Goal: Check status: Check status

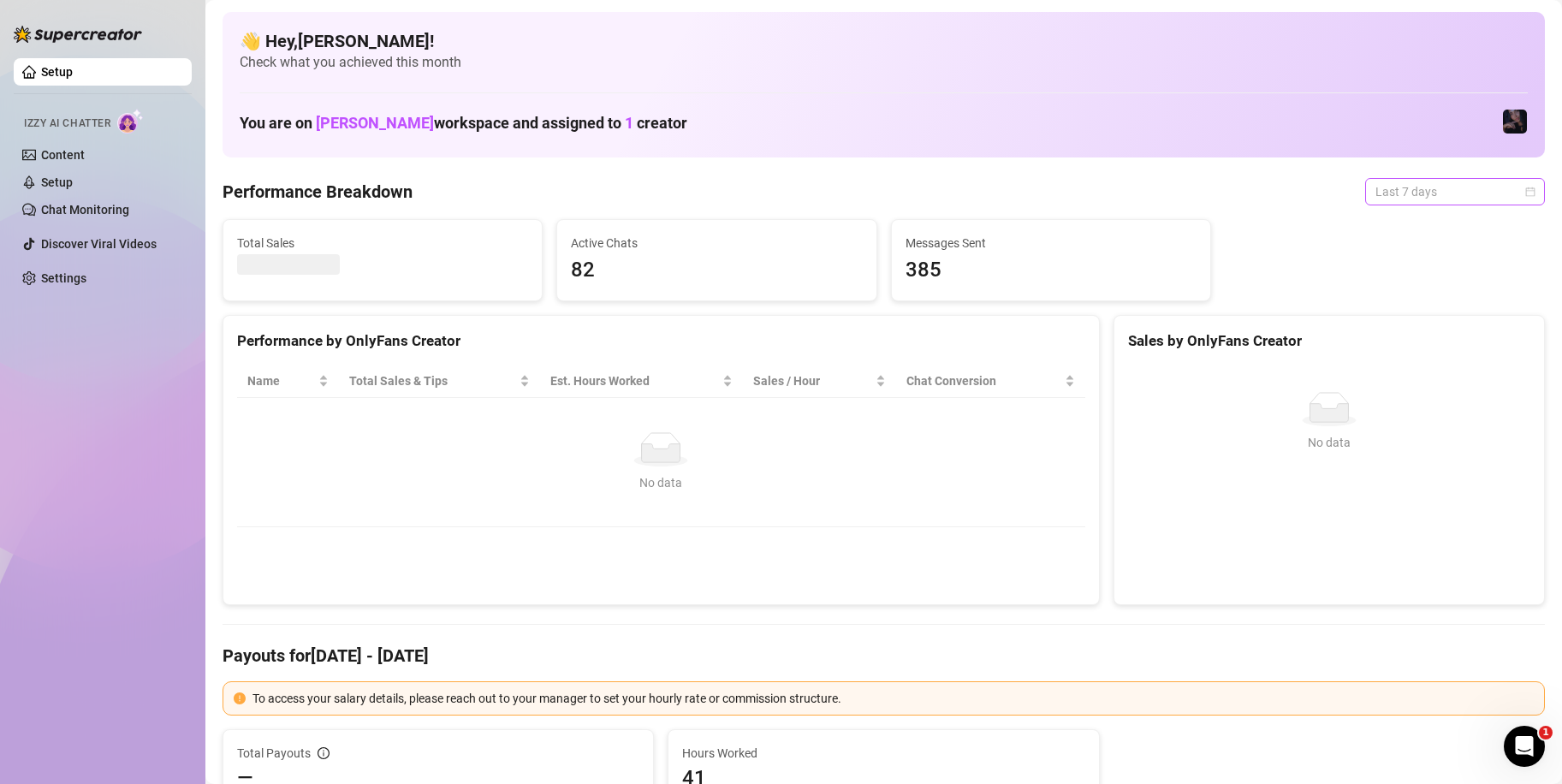
click at [1450, 188] on span "Last 7 days" at bounding box center [1455, 191] width 159 height 26
click at [1407, 328] on div "Custom date" at bounding box center [1440, 335] width 153 height 19
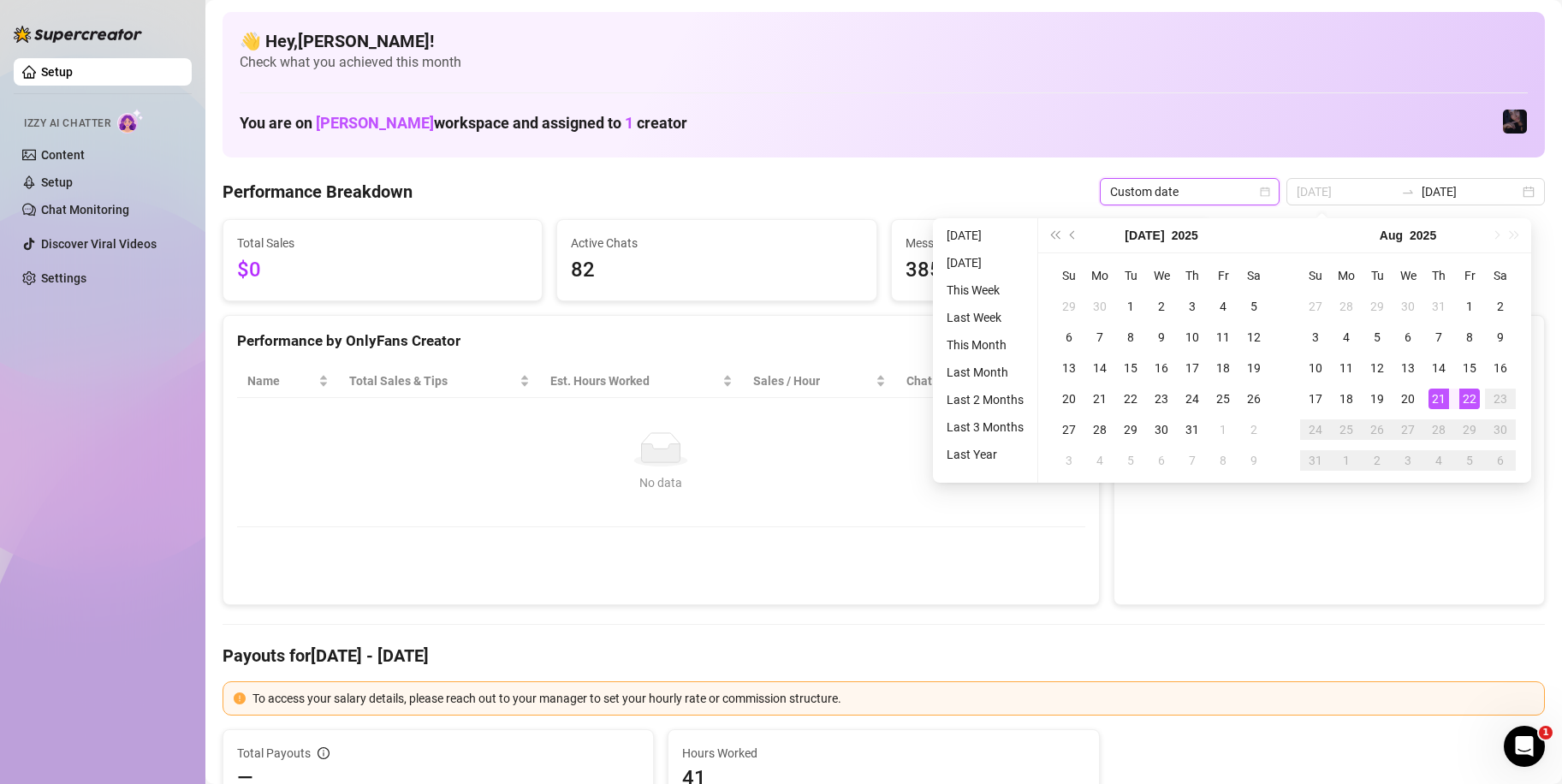
type input "[DATE]"
click at [1465, 397] on div "22" at bounding box center [1469, 399] width 20 height 20
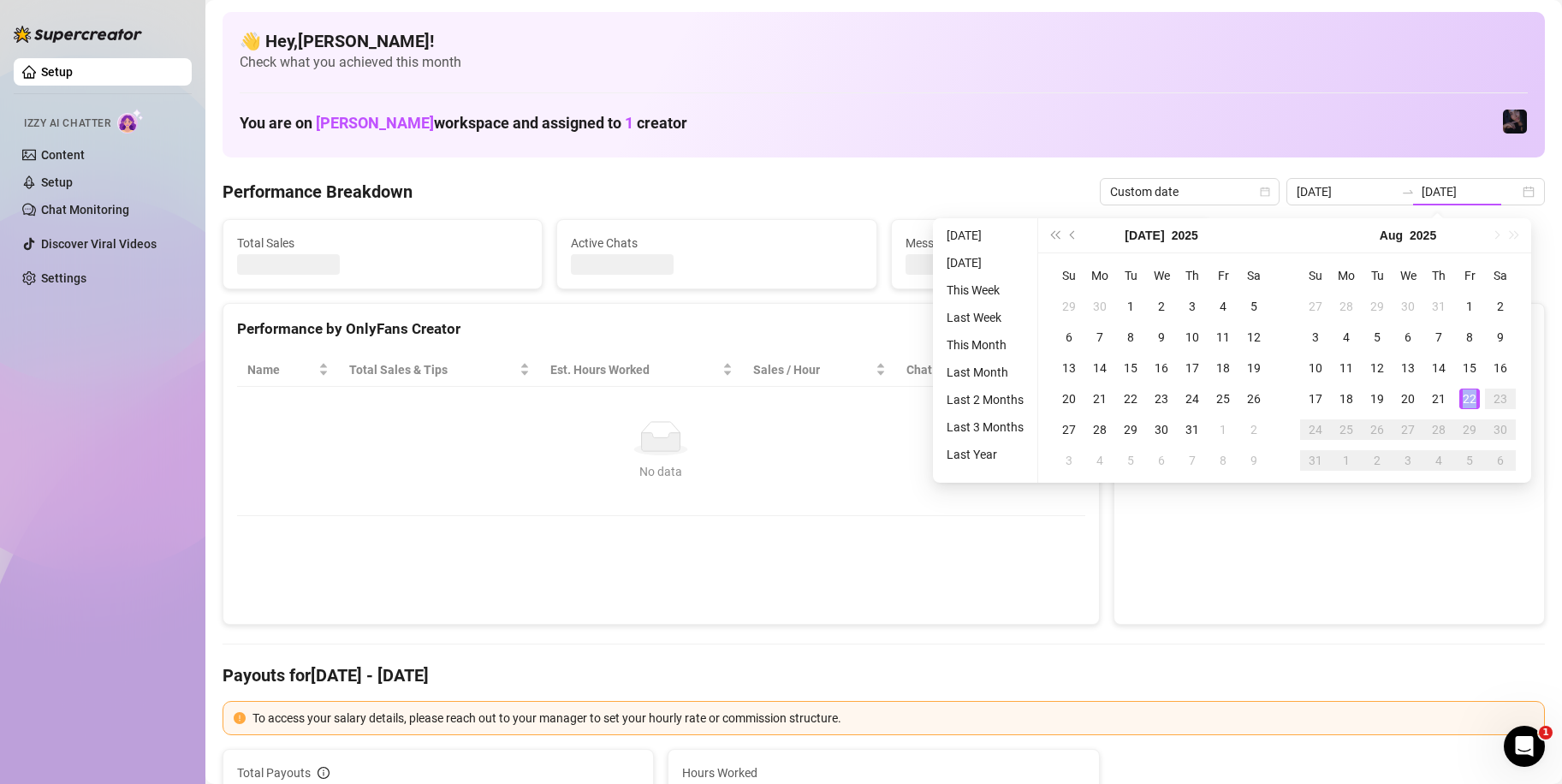
type input "[DATE]"
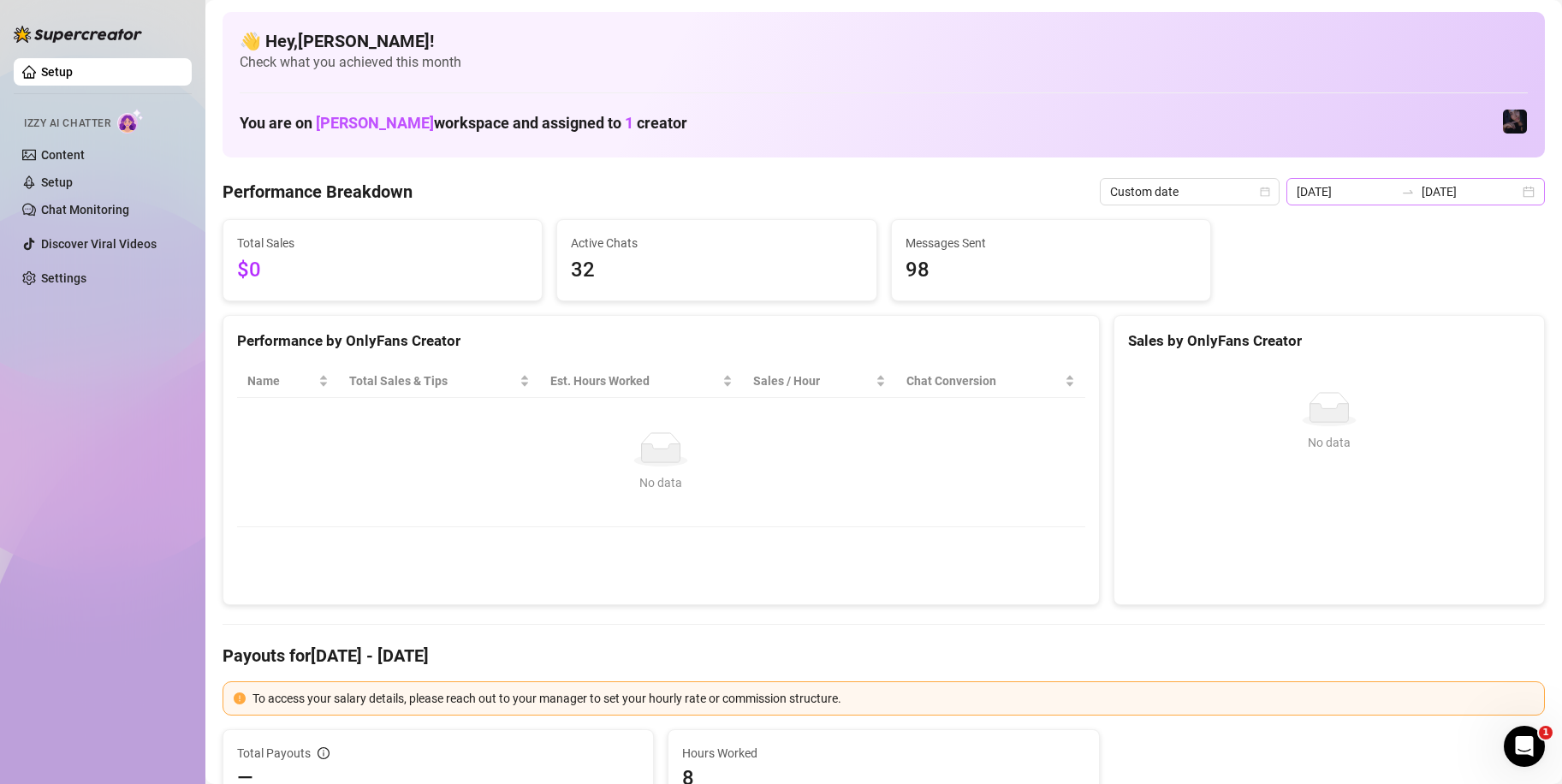
click at [1407, 190] on icon "swap-right" at bounding box center [1407, 191] width 13 height 13
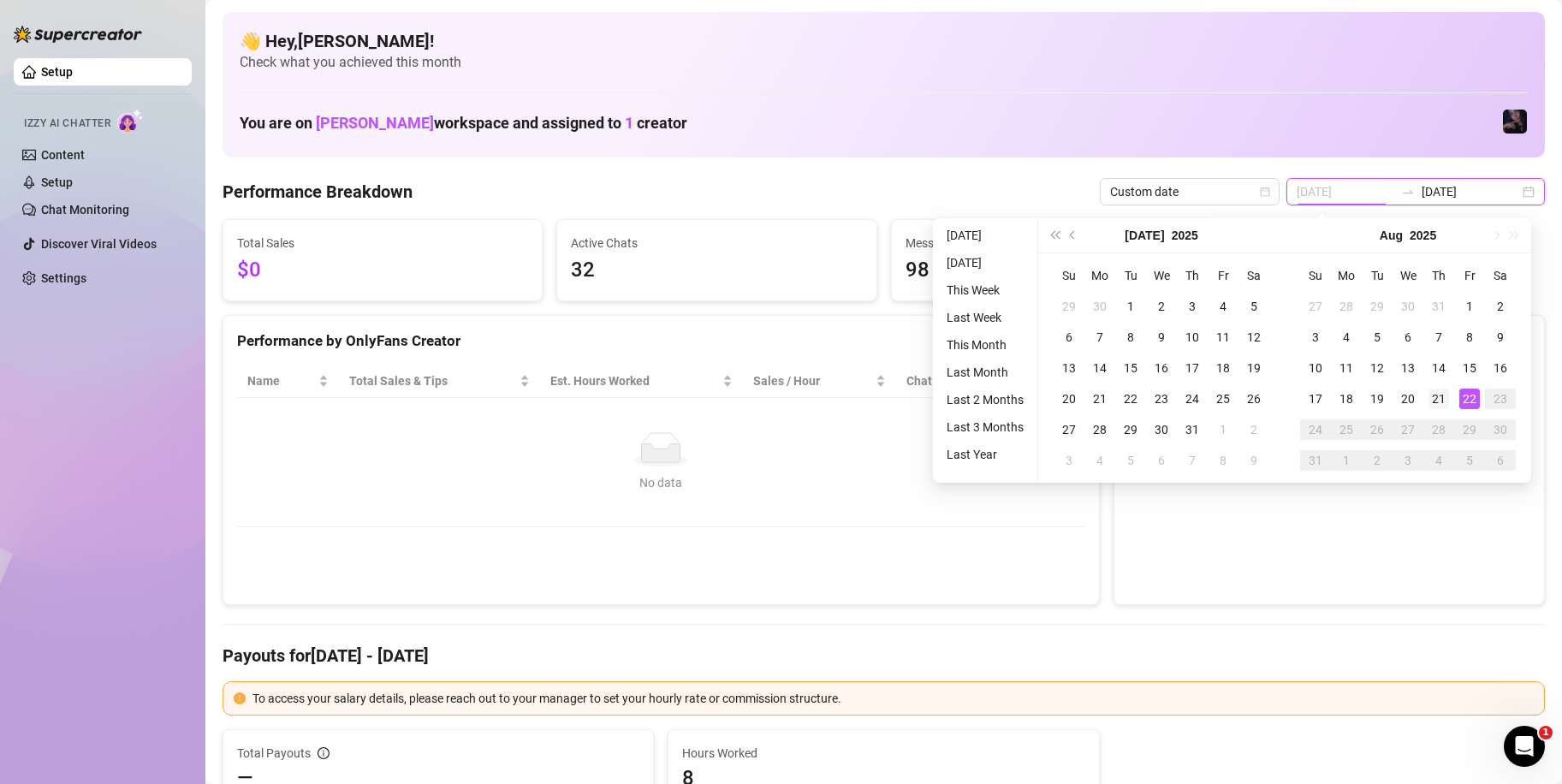
type input "[DATE]"
click at [1450, 403] on td "21" at bounding box center [1439, 399] width 31 height 31
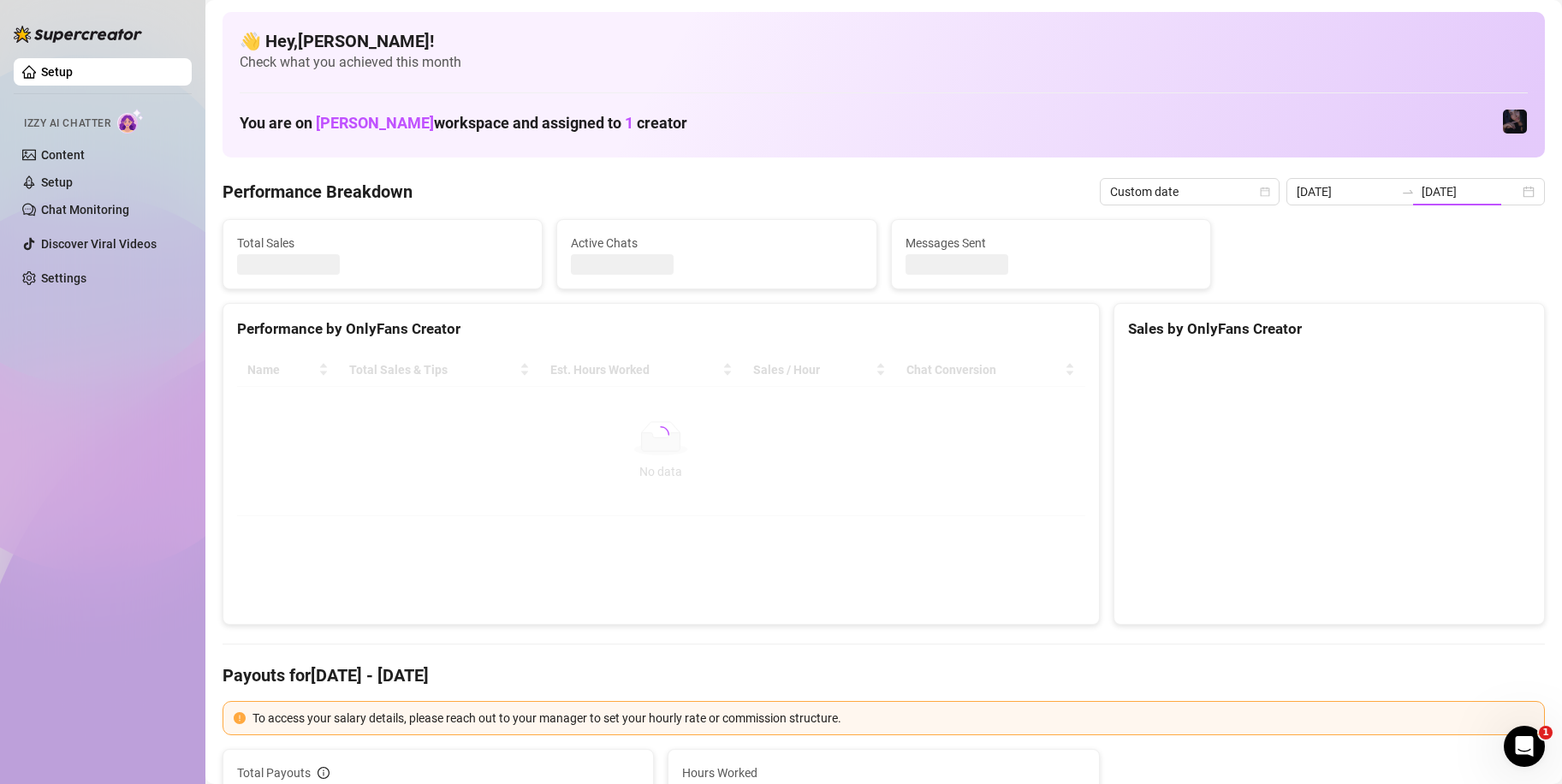
type input "[DATE]"
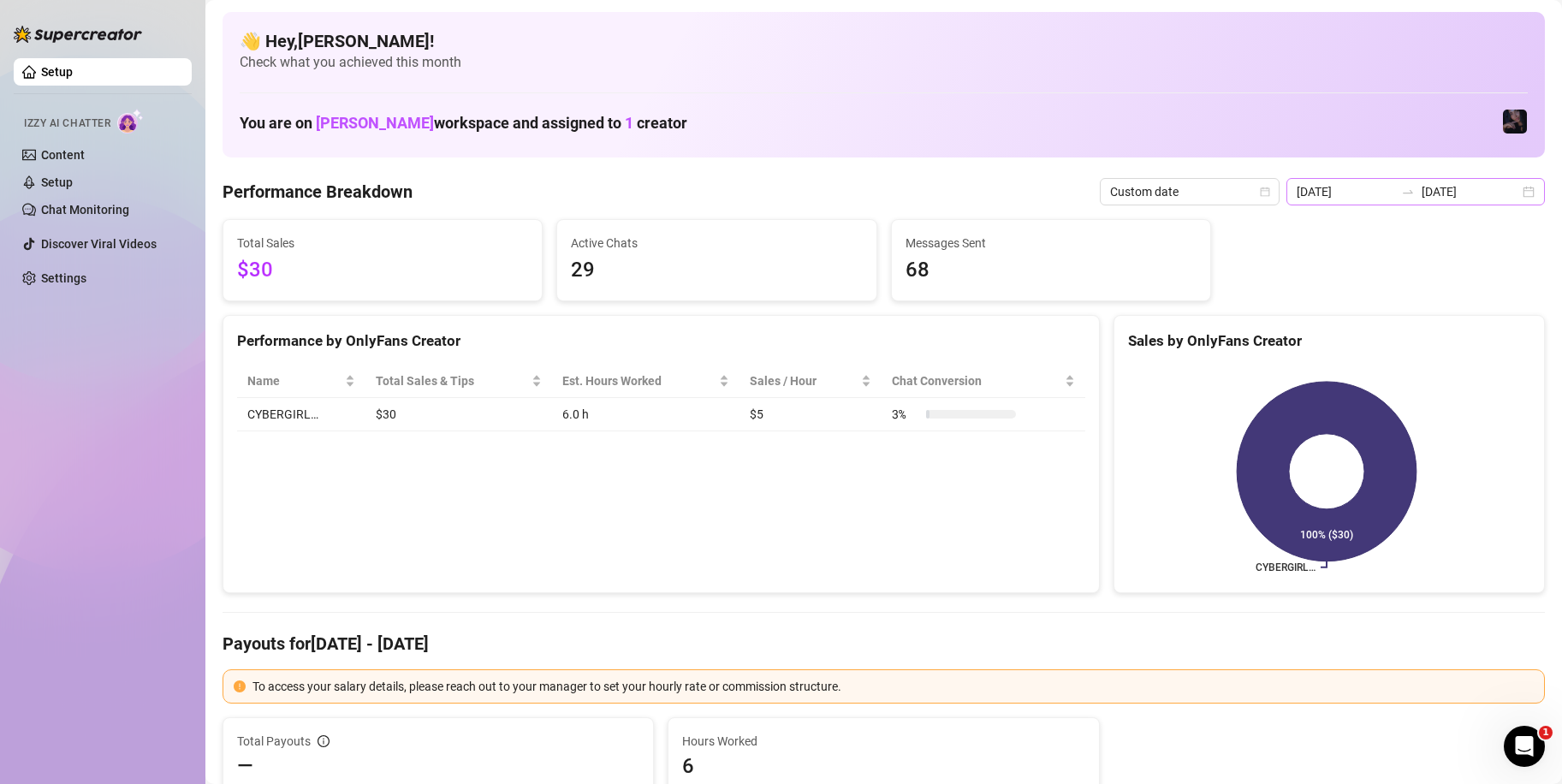
click at [1407, 196] on icon "swap-right" at bounding box center [1407, 191] width 13 height 13
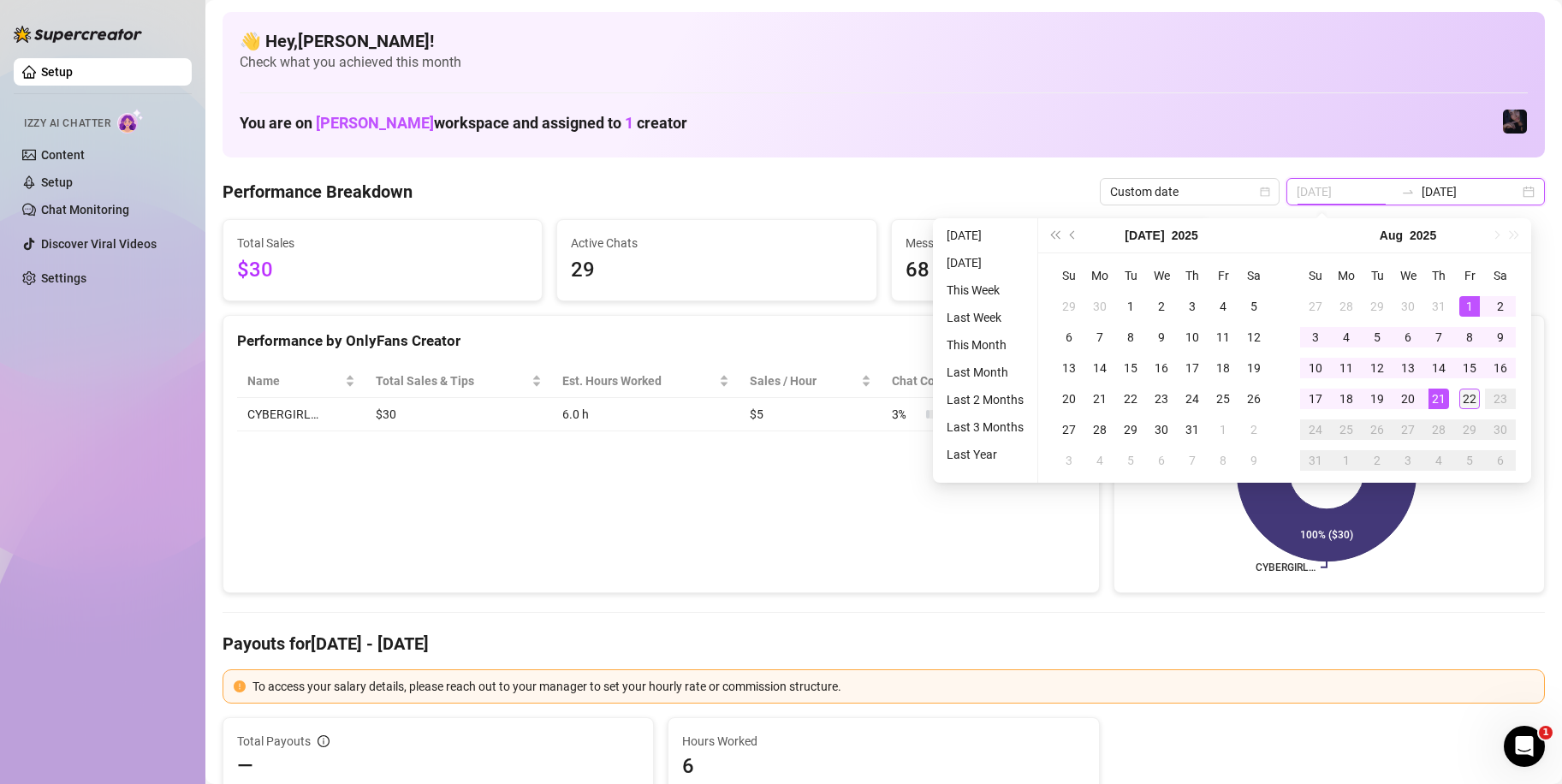
type input "[DATE]"
click at [1473, 407] on div "22" at bounding box center [1469, 399] width 20 height 20
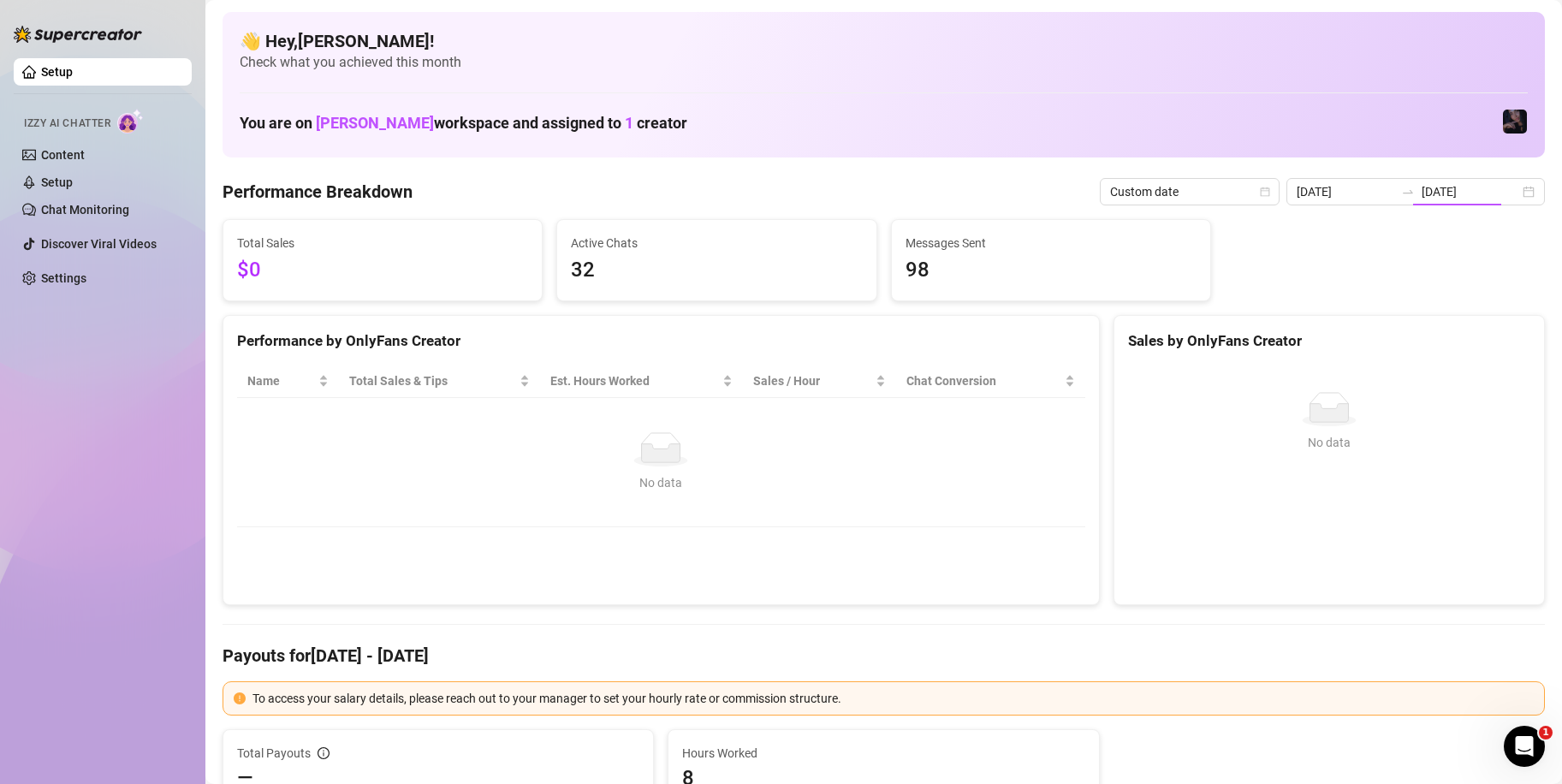
type input "[DATE]"
